Goal: Check status

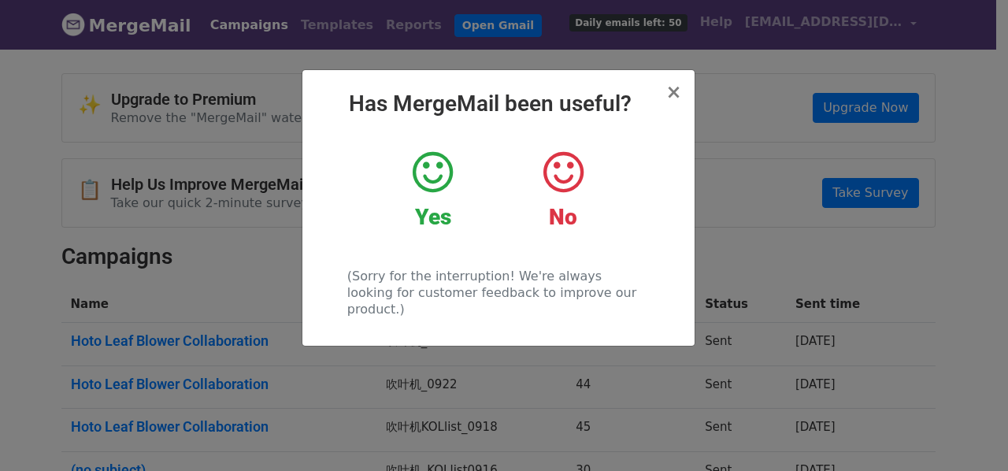
drag, startPoint x: 0, startPoint y: 0, endPoint x: 429, endPoint y: 162, distance: 459.0
click at [429, 162] on icon at bounding box center [433, 172] width 40 height 47
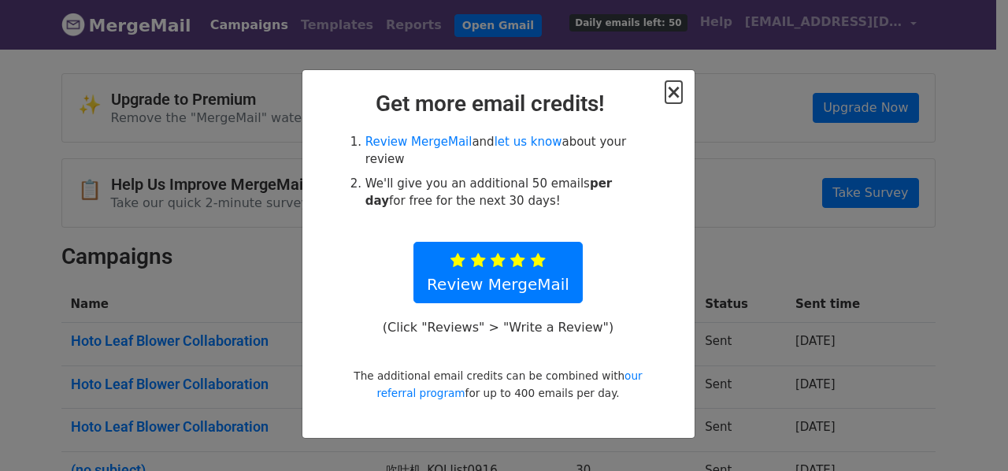
click at [678, 91] on span "×" at bounding box center [674, 92] width 16 height 22
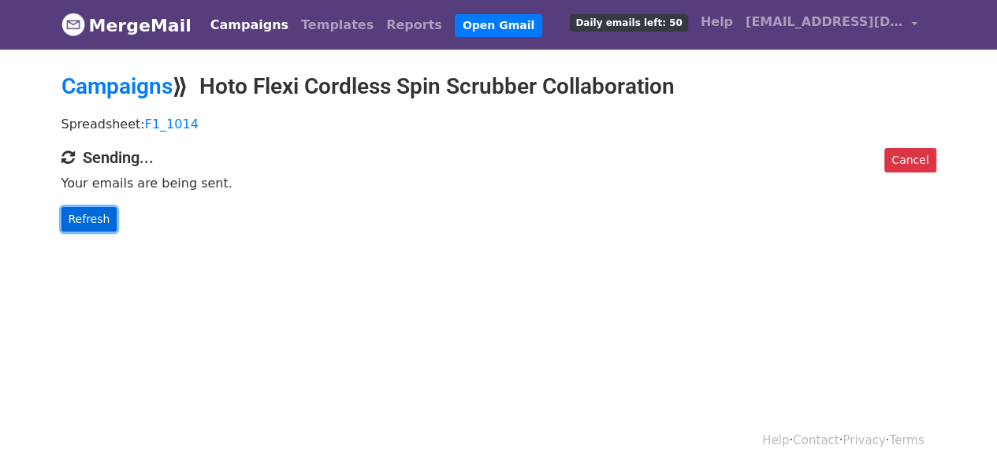
click at [101, 214] on link "Refresh" at bounding box center [89, 219] width 56 height 24
click at [88, 219] on link "Refresh" at bounding box center [89, 219] width 56 height 24
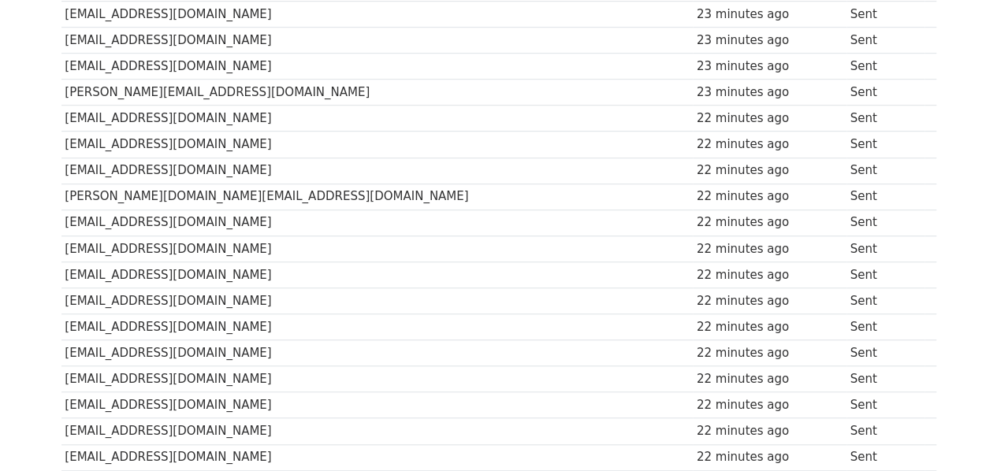
scroll to position [473, 0]
